Goal: Information Seeking & Learning: Find specific fact

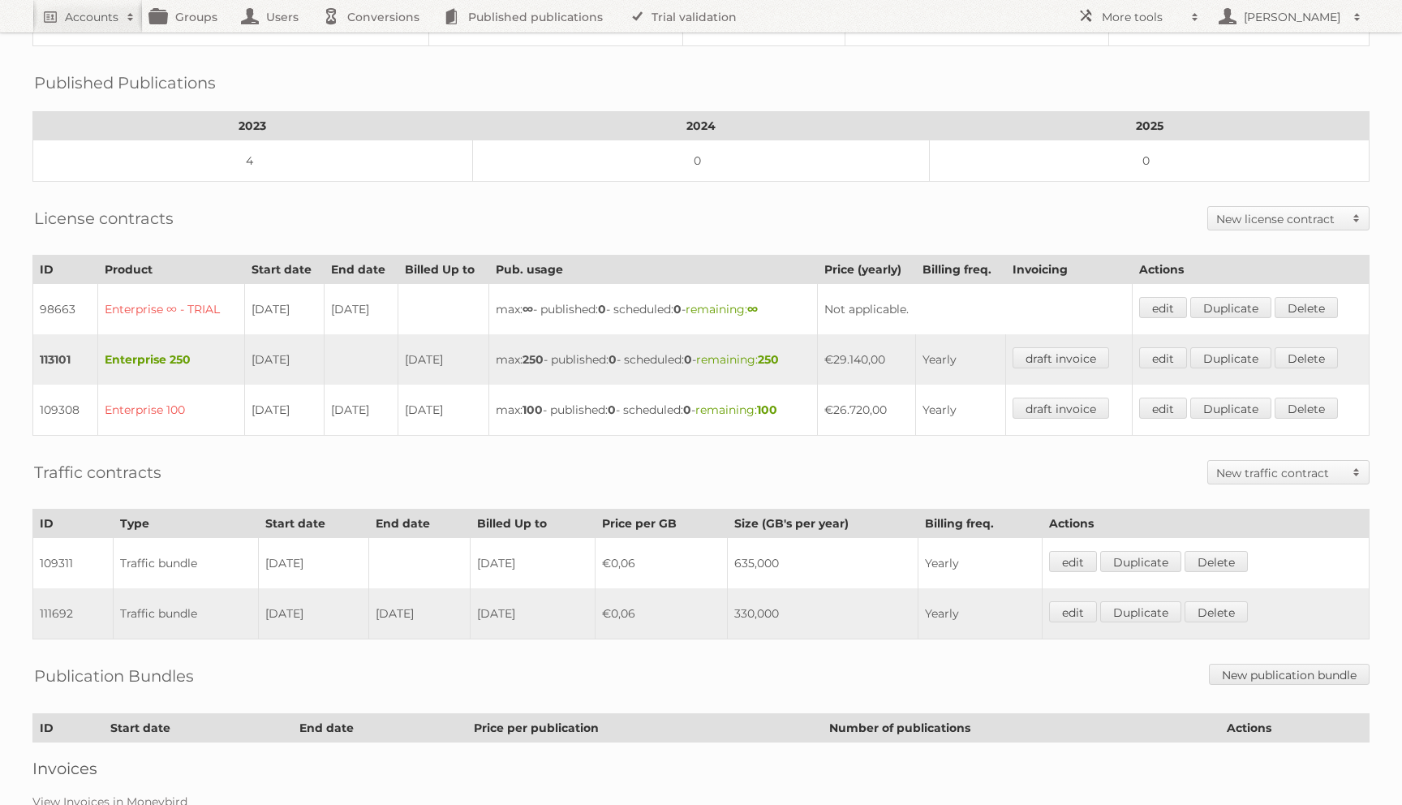
scroll to position [379, 0]
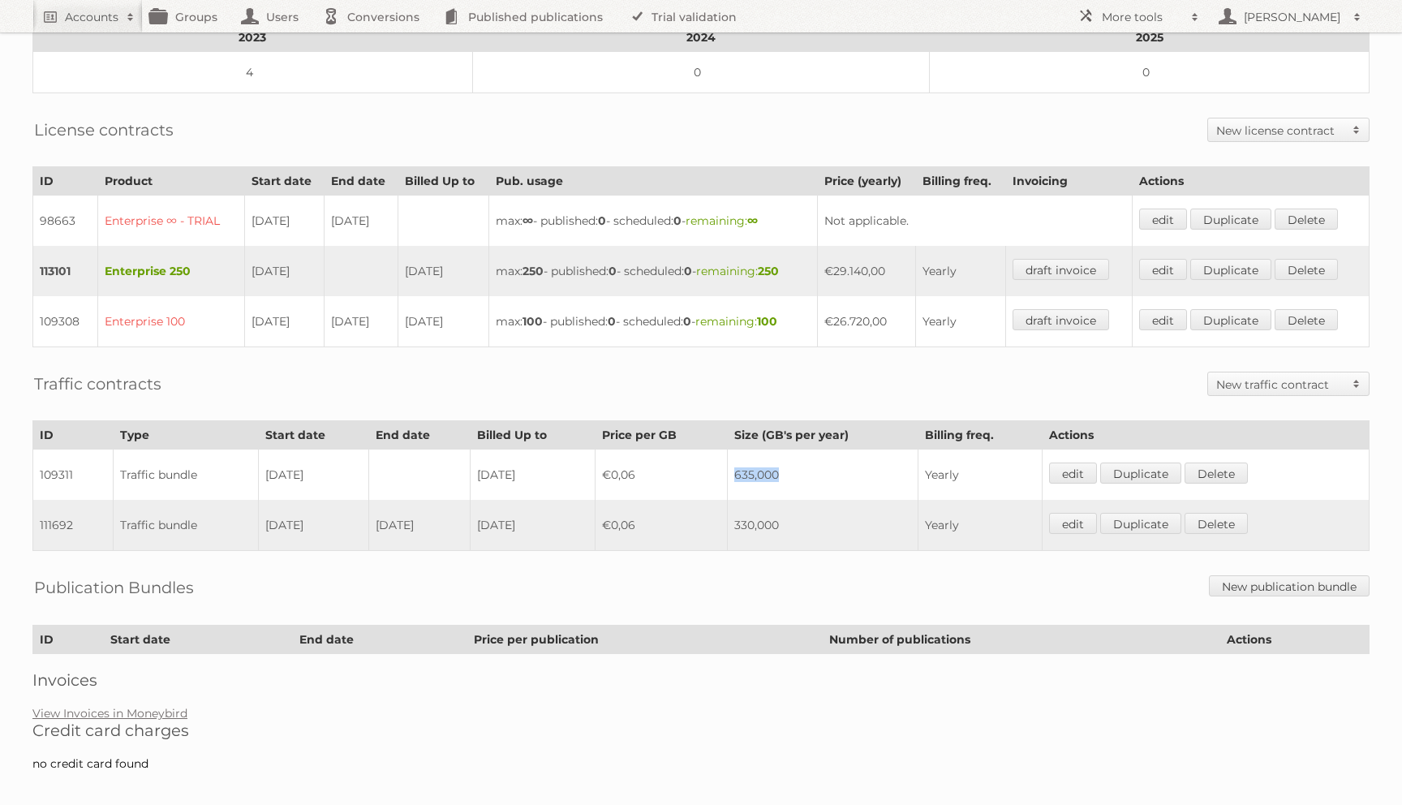
drag, startPoint x: 792, startPoint y: 464, endPoint x: 744, endPoint y: 464, distance: 47.9
click at [744, 464] on td "635,000" at bounding box center [822, 475] width 191 height 51
copy td "635,000"
drag, startPoint x: 328, startPoint y: 465, endPoint x: 261, endPoint y: 454, distance: 67.4
click at [261, 454] on td "[DATE]" at bounding box center [313, 475] width 110 height 51
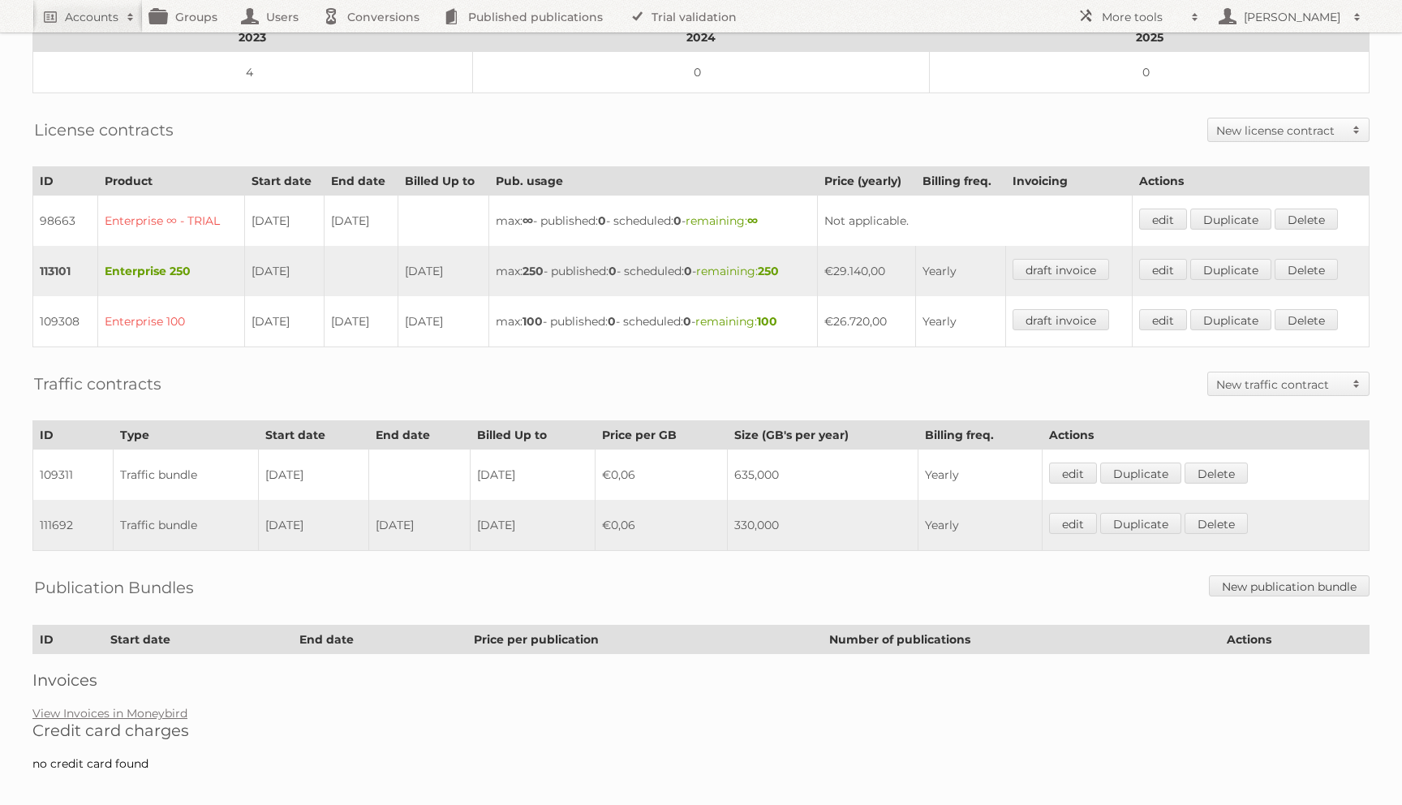
click at [216, 460] on td "Traffic bundle" at bounding box center [185, 475] width 145 height 51
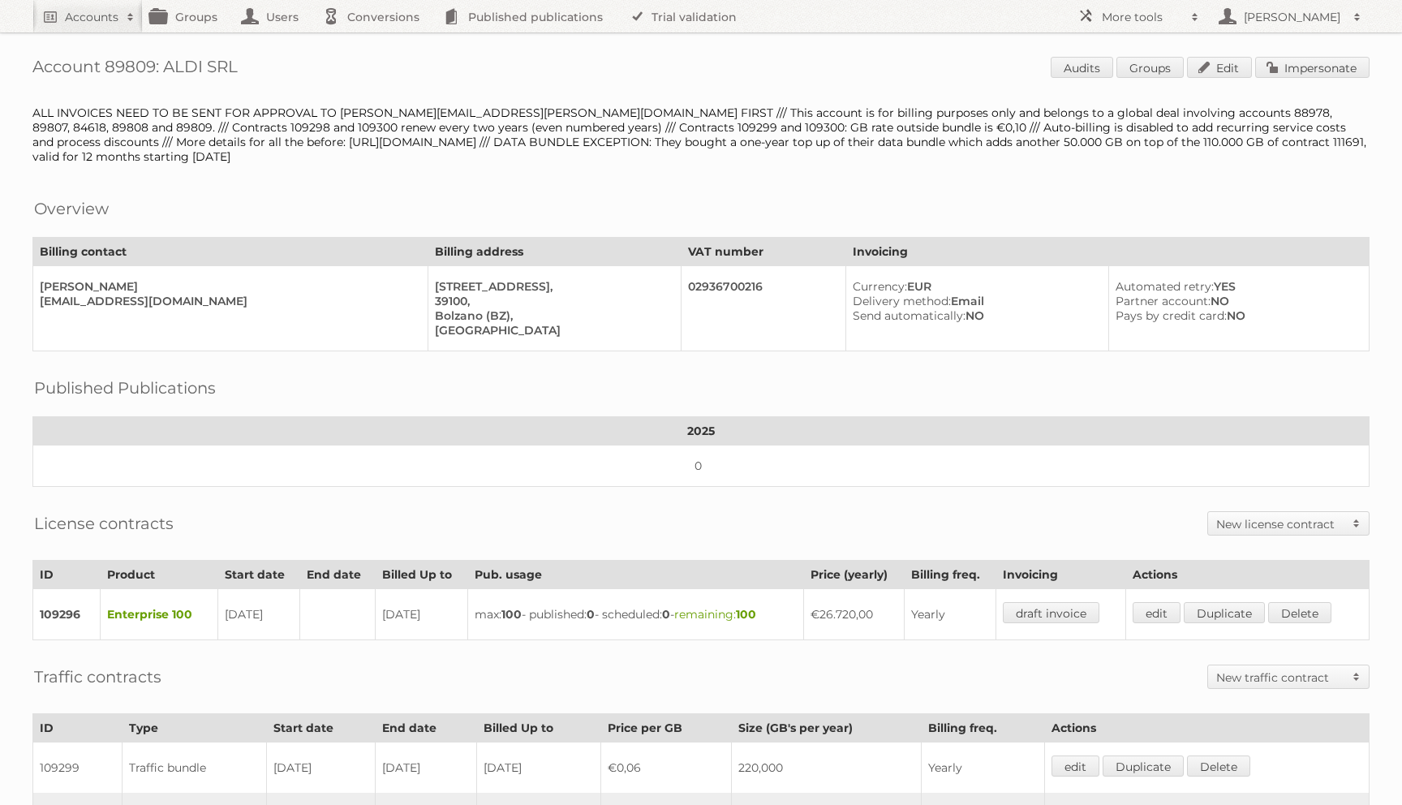
scroll to position [342, 0]
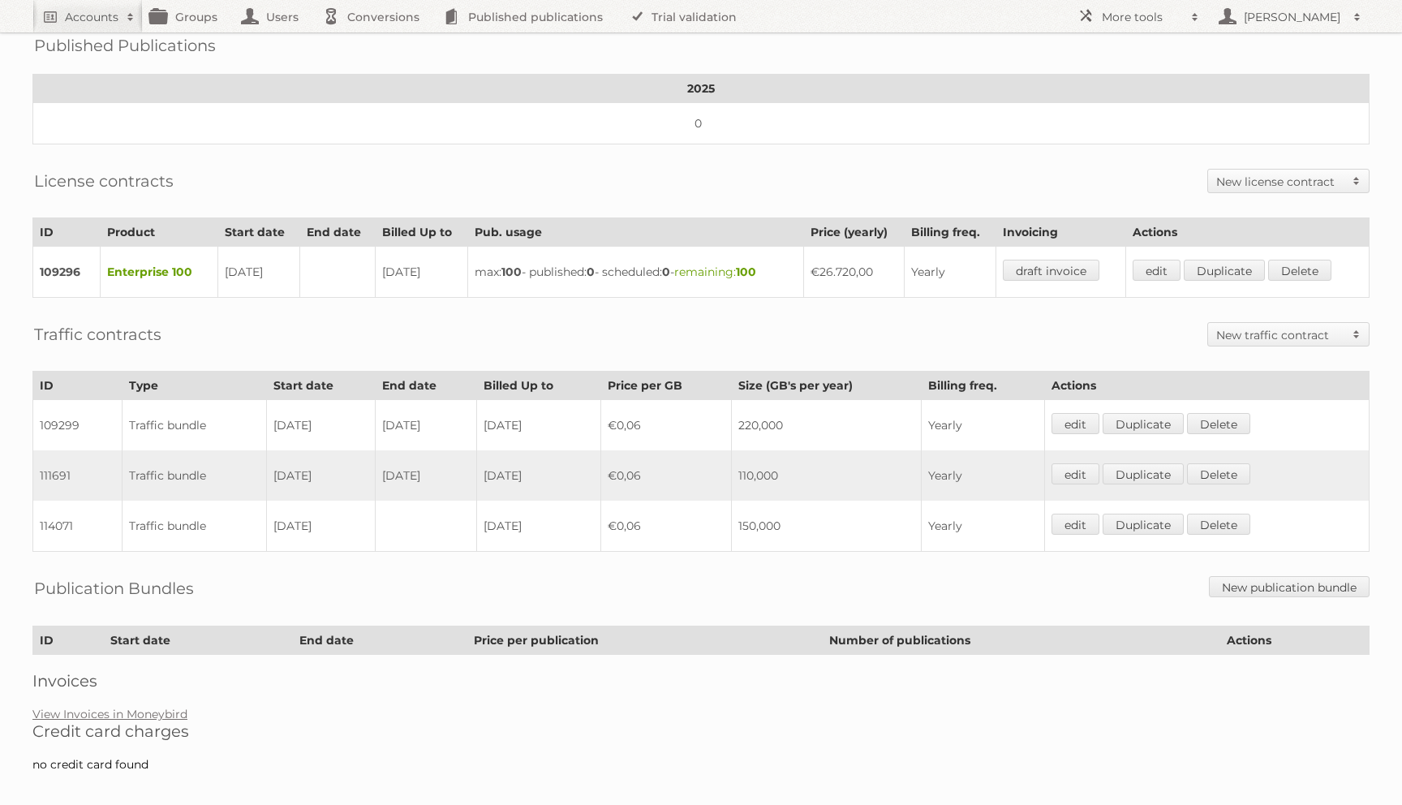
drag, startPoint x: 285, startPoint y: 419, endPoint x: 441, endPoint y: 420, distance: 155.8
click at [441, 420] on tr "109299 Traffic bundle [DATE] [DATE] [DATE] €0,06 220,000 Yearly edit Duplicate …" at bounding box center [701, 425] width 1336 height 51
drag, startPoint x: 277, startPoint y: 460, endPoint x: 469, endPoint y: 462, distance: 192.3
click at [469, 462] on tr "111691 Traffic bundle [DATE] [DATE] [DATE] €0,06 110,000 Yearly edit Duplicate …" at bounding box center [701, 475] width 1336 height 50
drag, startPoint x: 263, startPoint y: 511, endPoint x: 435, endPoint y: 532, distance: 173.3
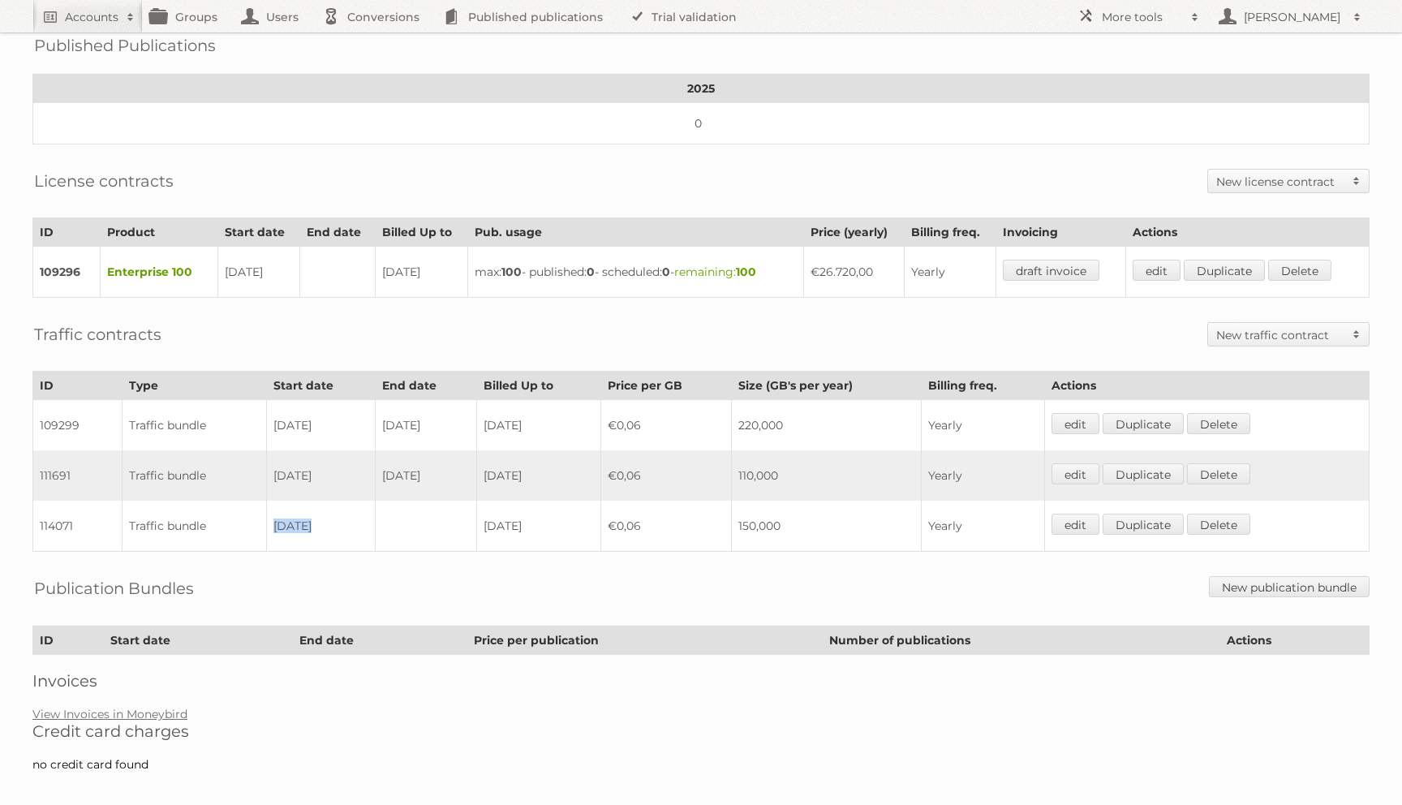
click at [435, 532] on tr "114071 Traffic bundle [DATE] [DATE] €0,06 150,000 Yearly edit Duplicate [GEOGRA…" at bounding box center [701, 526] width 1336 height 51
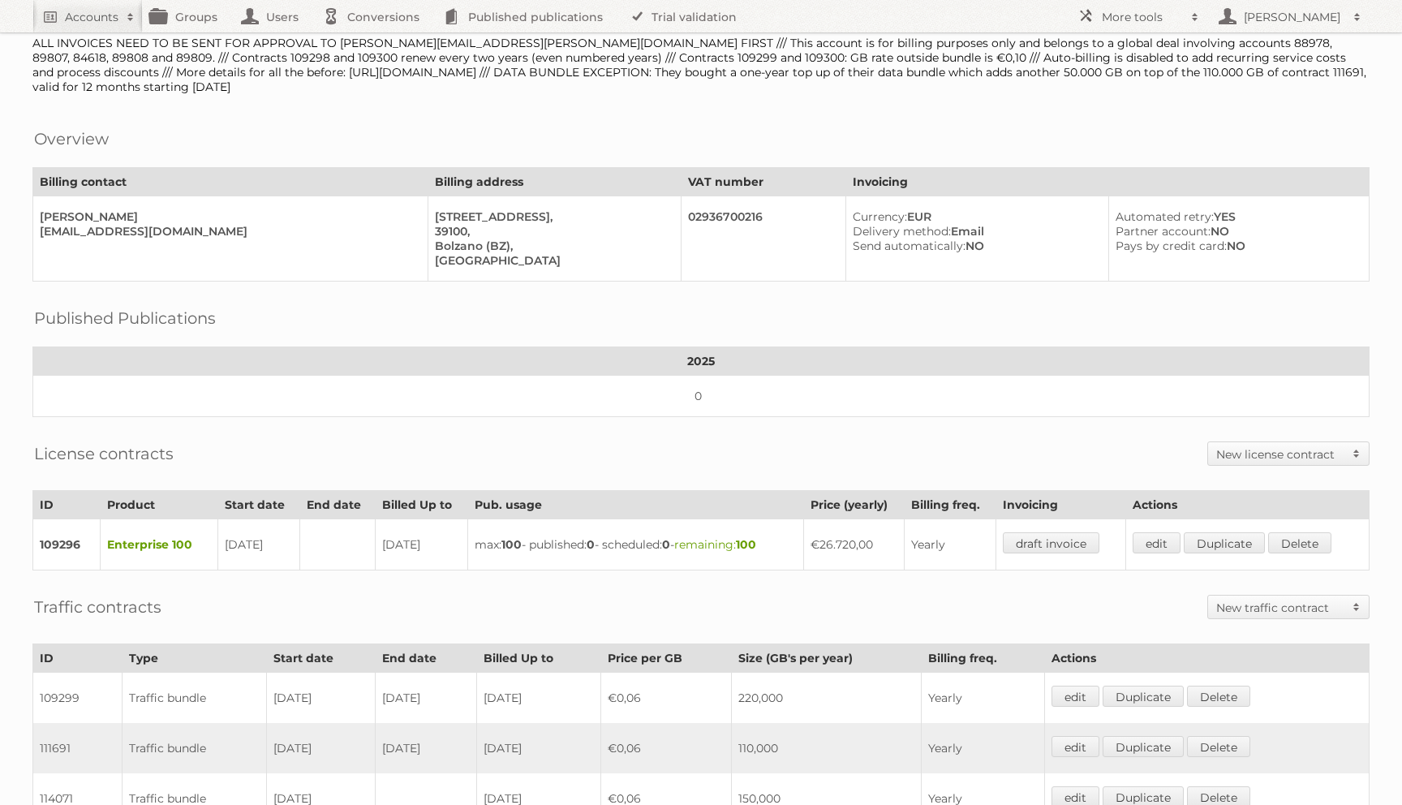
scroll to position [211, 0]
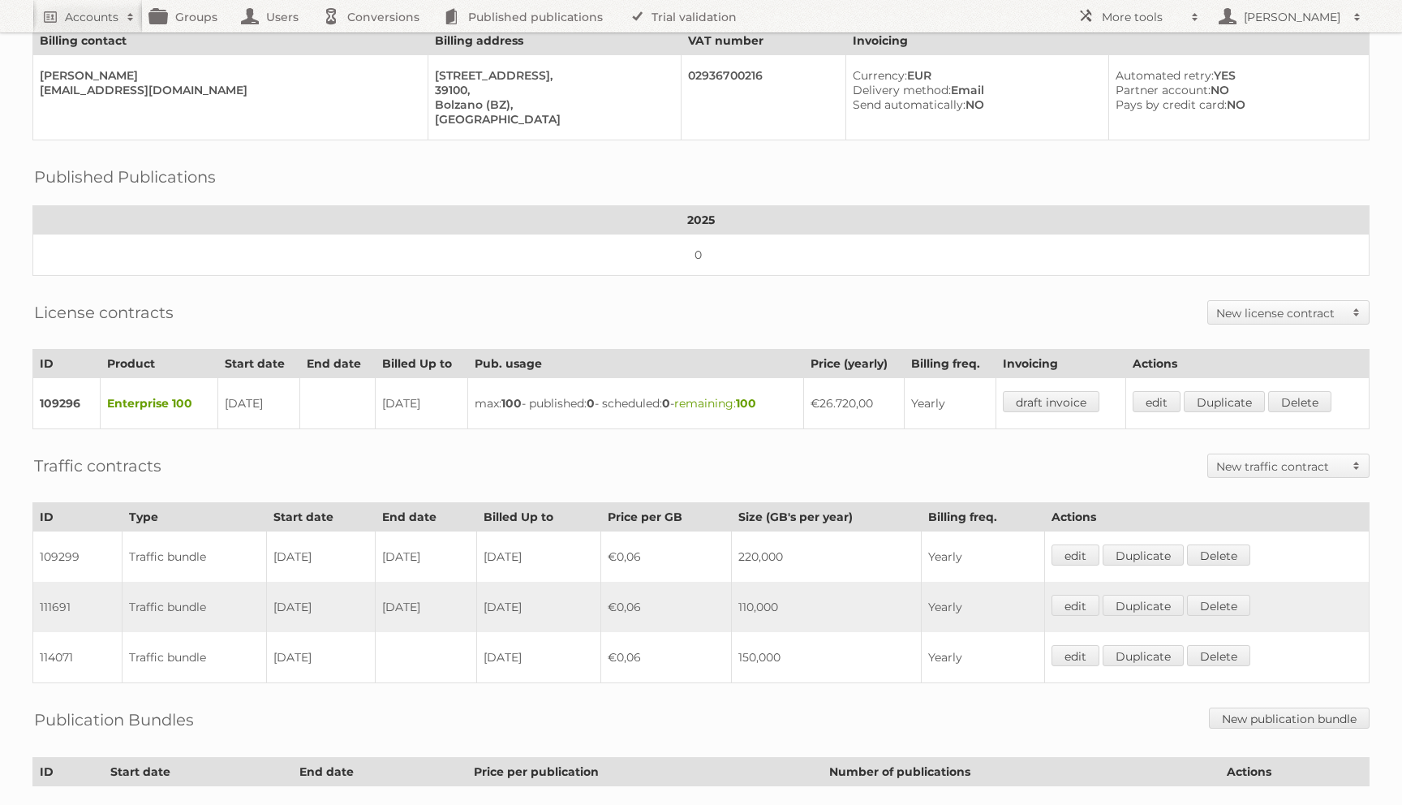
drag, startPoint x: 814, startPoint y: 549, endPoint x: 628, endPoint y: 543, distance: 185.9
click at [628, 543] on tr "109299 Traffic bundle [DATE] [DATE] [DATE] €0,06 220,000 Yearly edit Duplicate …" at bounding box center [701, 556] width 1336 height 51
copy tr "€0,06 220,000"
drag, startPoint x: 811, startPoint y: 653, endPoint x: 769, endPoint y: 647, distance: 41.9
click at [769, 647] on td "150,000" at bounding box center [827, 657] width 190 height 51
